Goal: Information Seeking & Learning: Check status

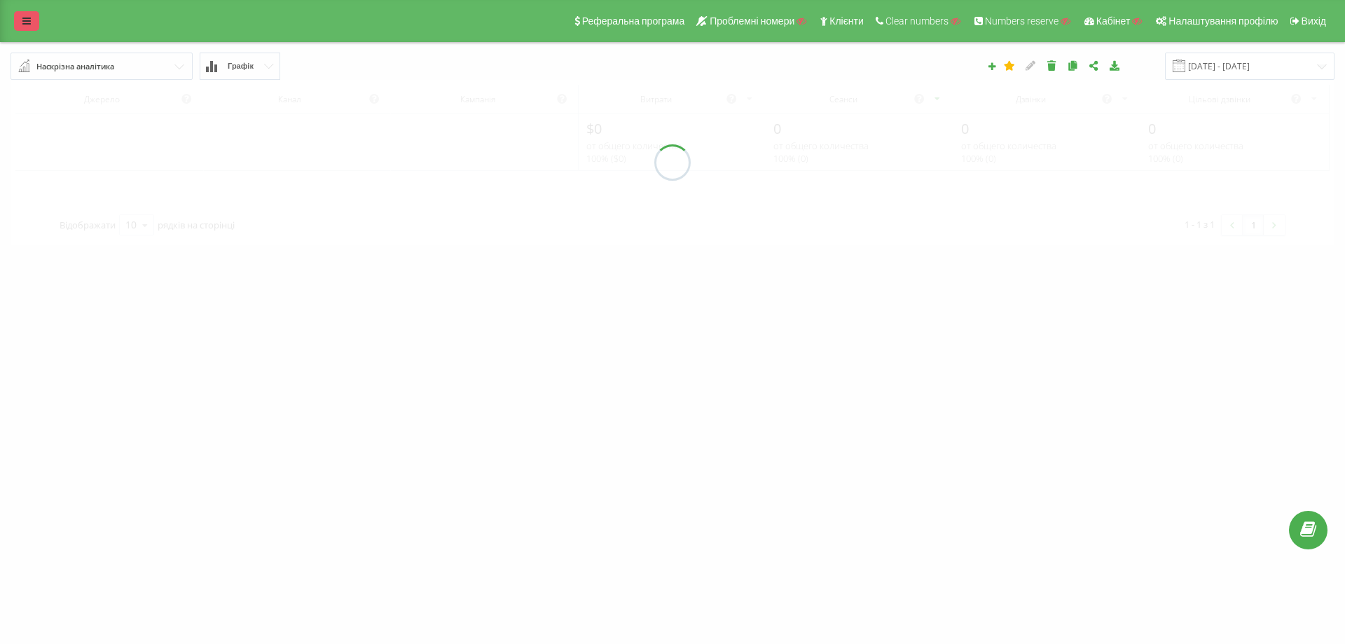
click at [30, 19] on icon at bounding box center [26, 21] width 8 height 10
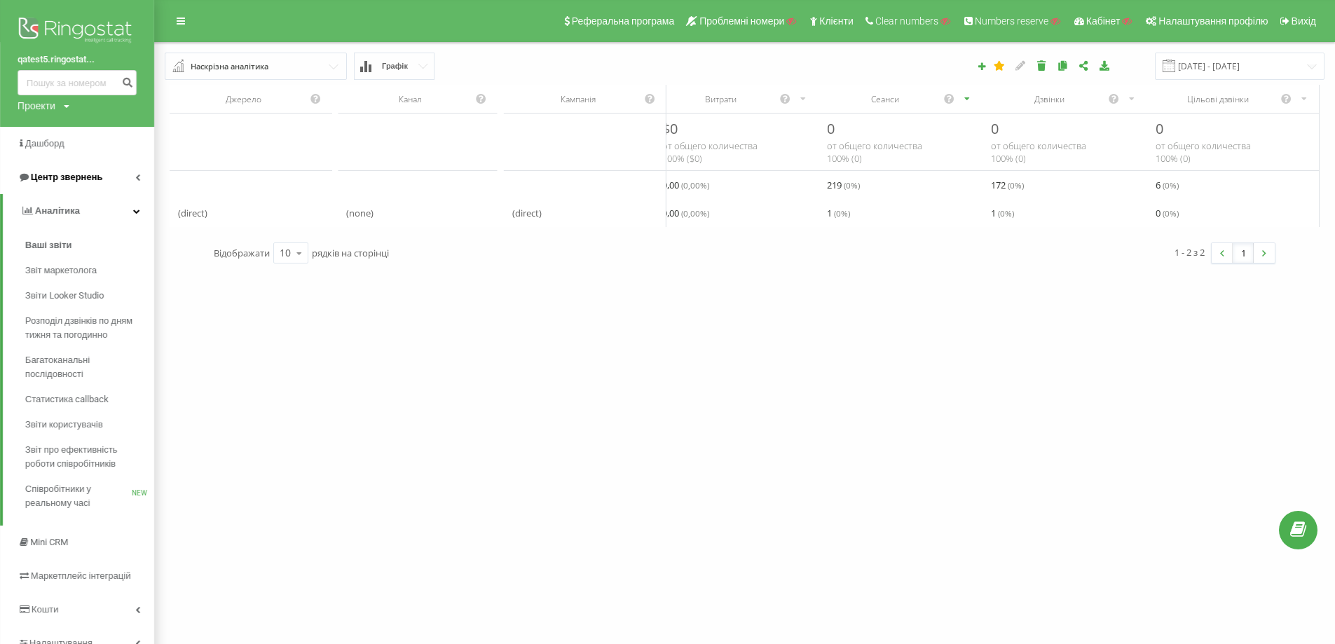
click at [85, 180] on span "Центр звернень" at bounding box center [66, 177] width 71 height 11
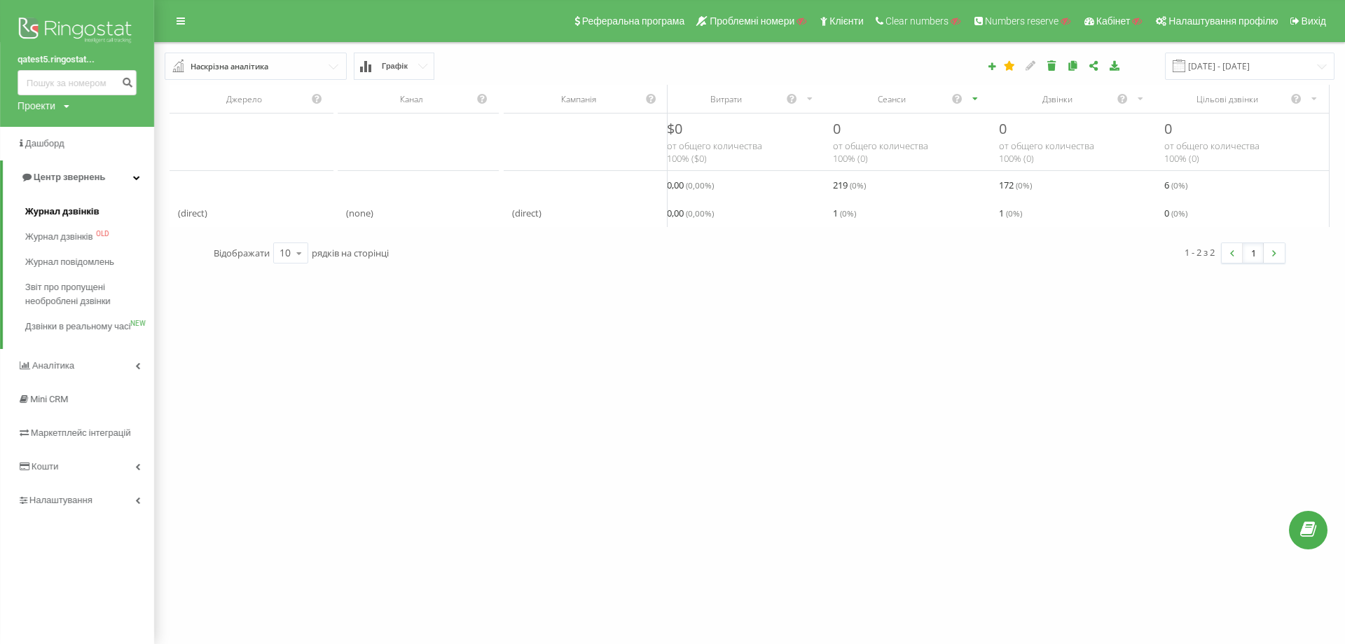
click at [67, 209] on span "Журнал дзвінків" at bounding box center [62, 212] width 74 height 14
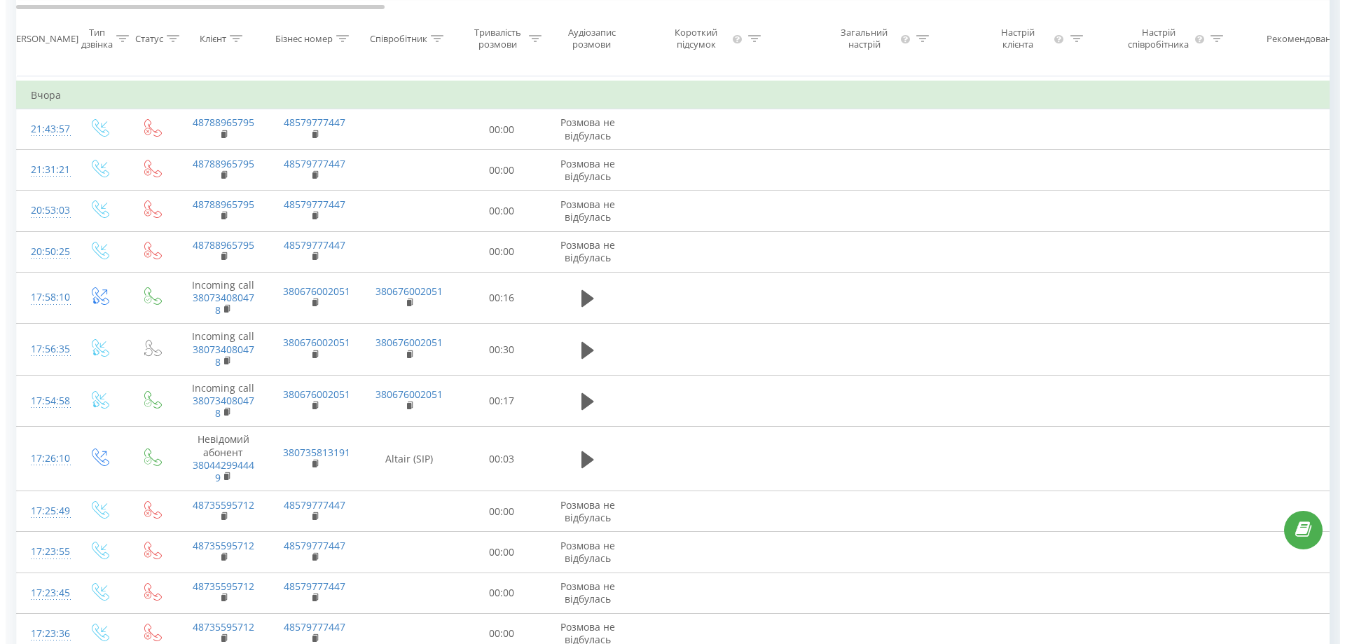
scroll to position [490, 0]
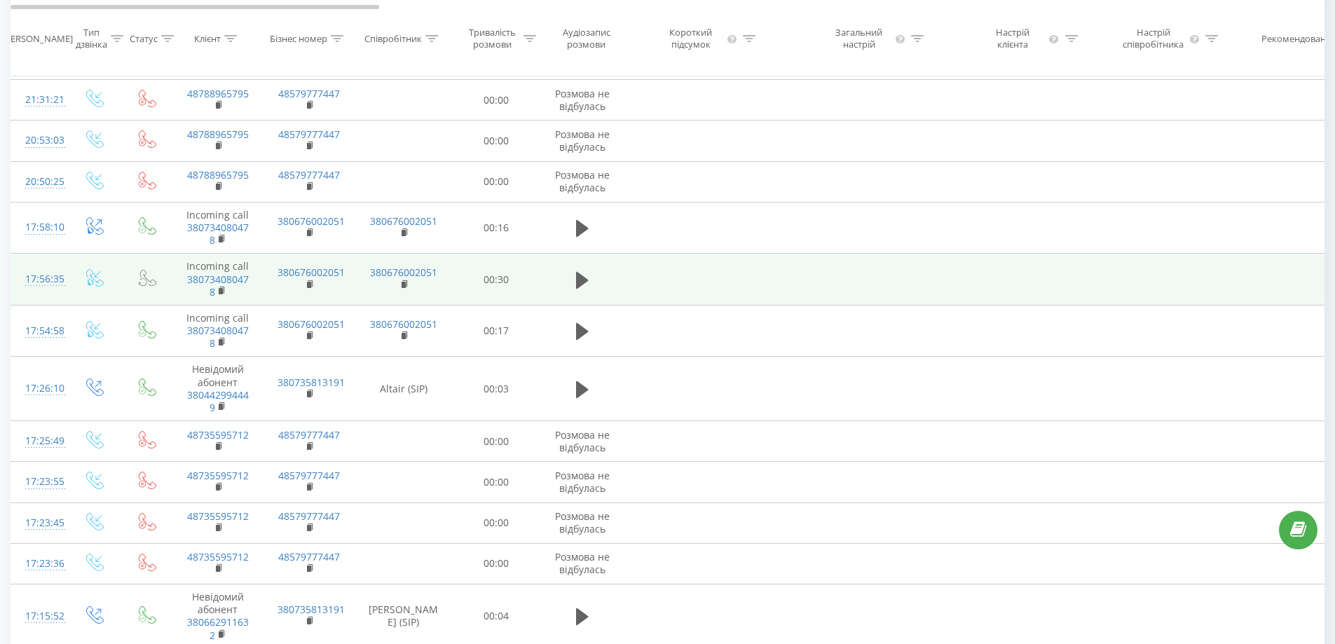
click at [50, 293] on div "17:56:35" at bounding box center [39, 279] width 28 height 27
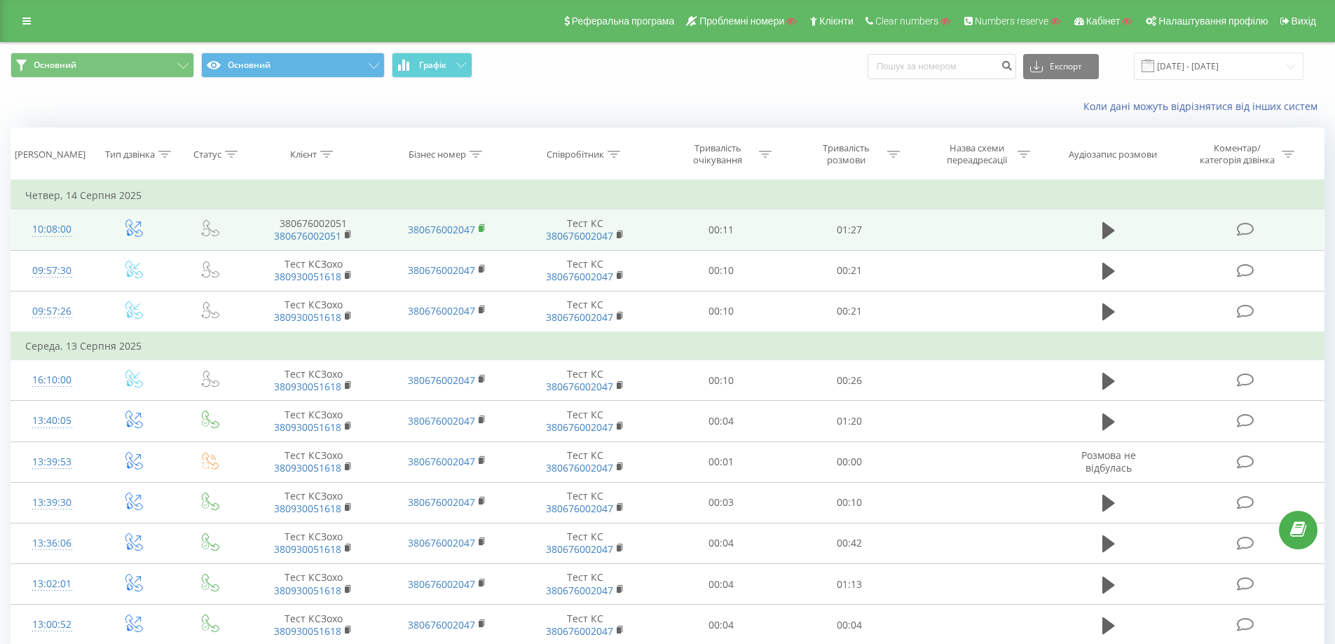
click at [483, 227] on icon at bounding box center [482, 228] width 8 height 10
